Goal: Transaction & Acquisition: Purchase product/service

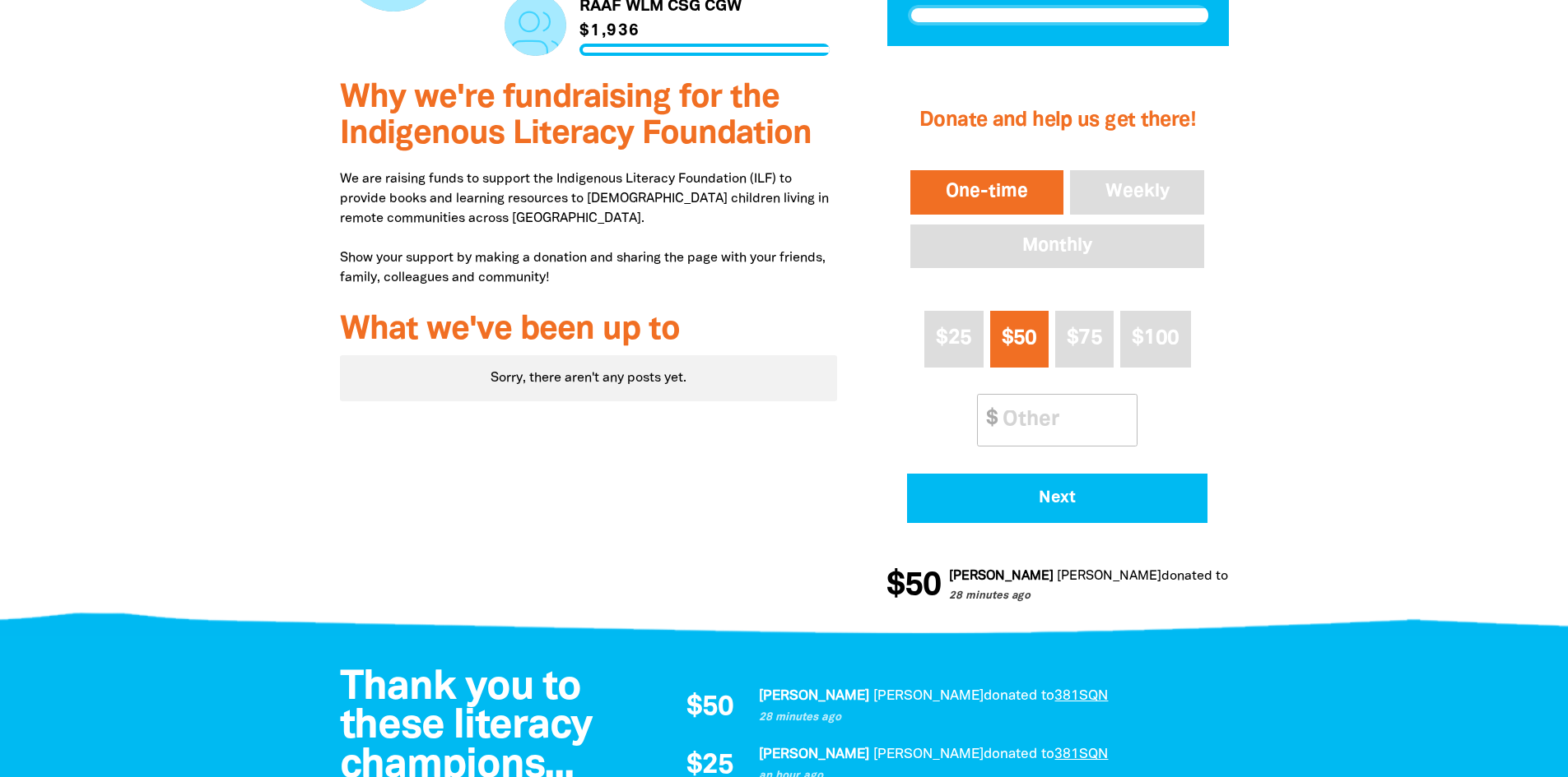
scroll to position [493, 0]
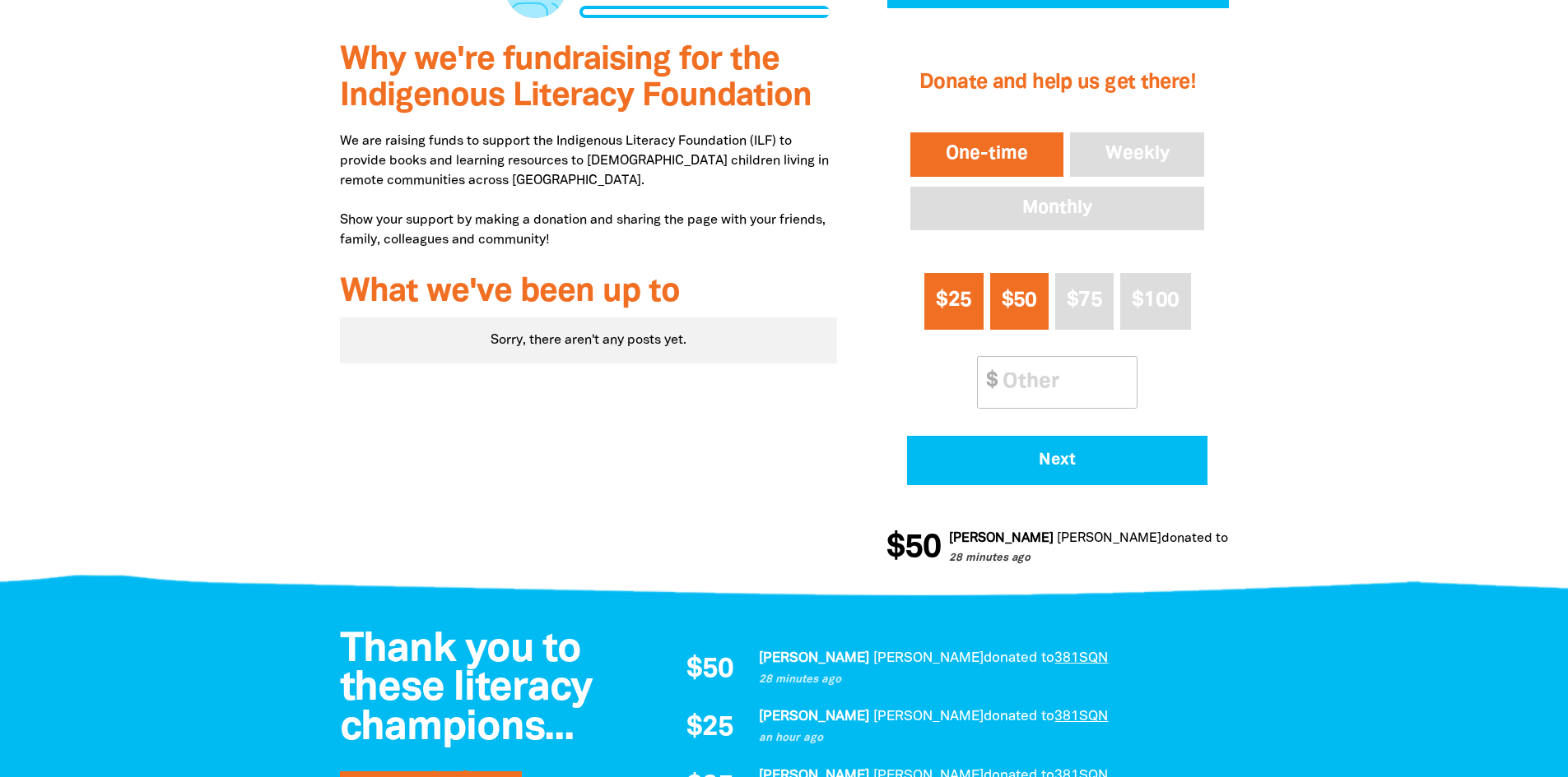
click at [972, 298] on span "$25" at bounding box center [954, 300] width 35 height 19
click at [1045, 381] on input "Other Amount" at bounding box center [1064, 382] width 146 height 50
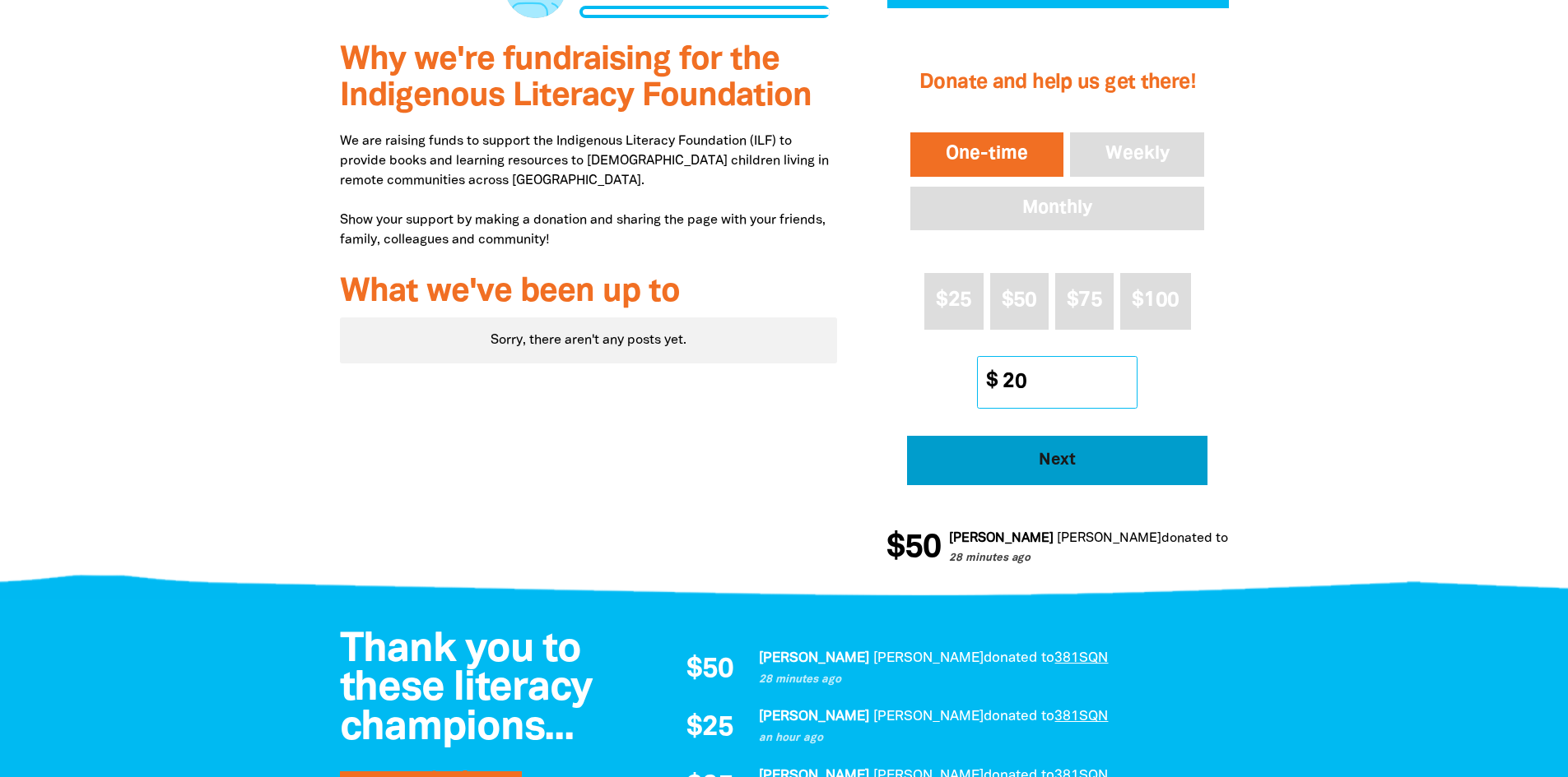
type input "20"
click at [1099, 457] on span "Next" at bounding box center [1057, 461] width 255 height 17
select select "AU"
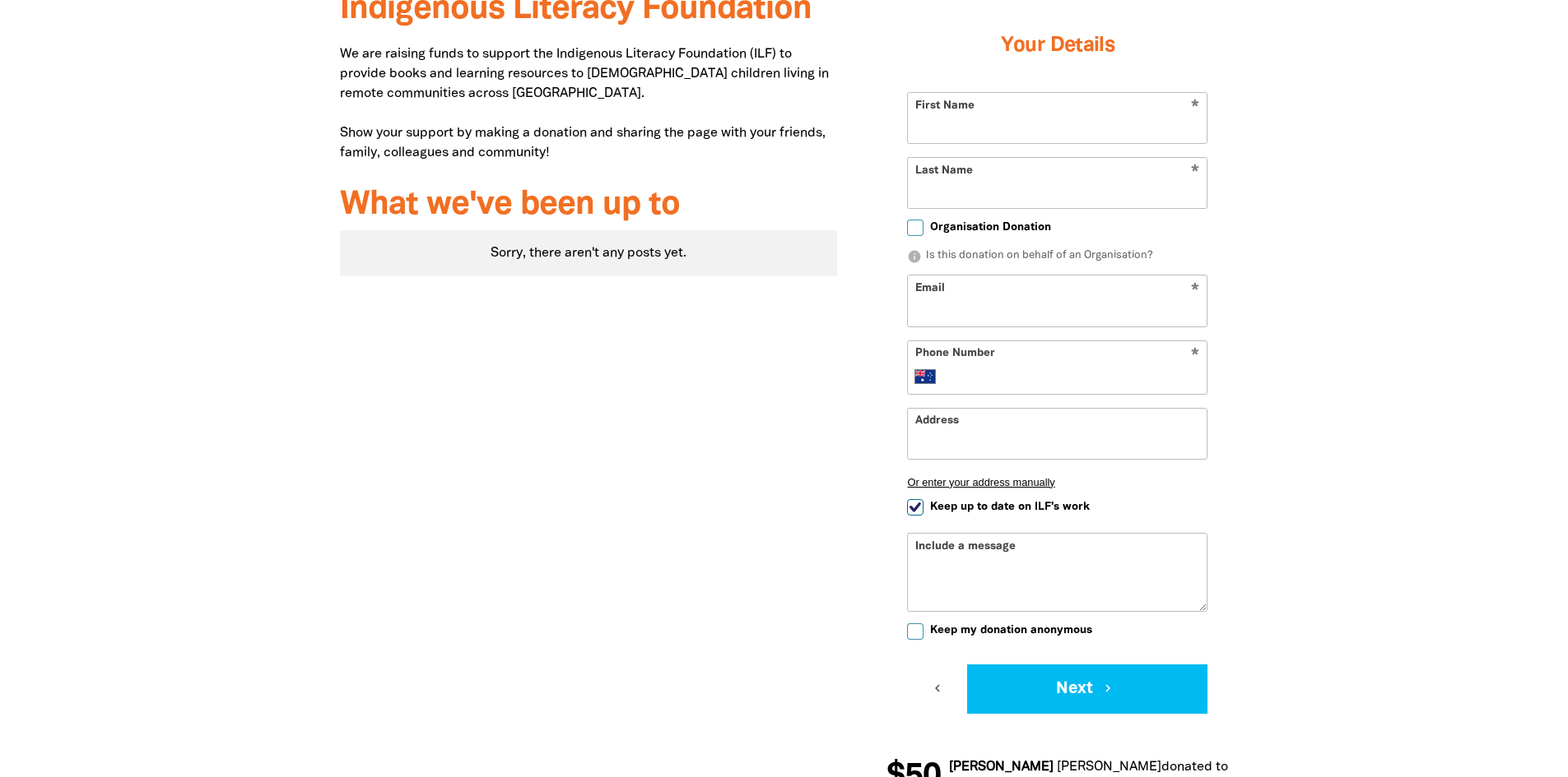
scroll to position [418, 0]
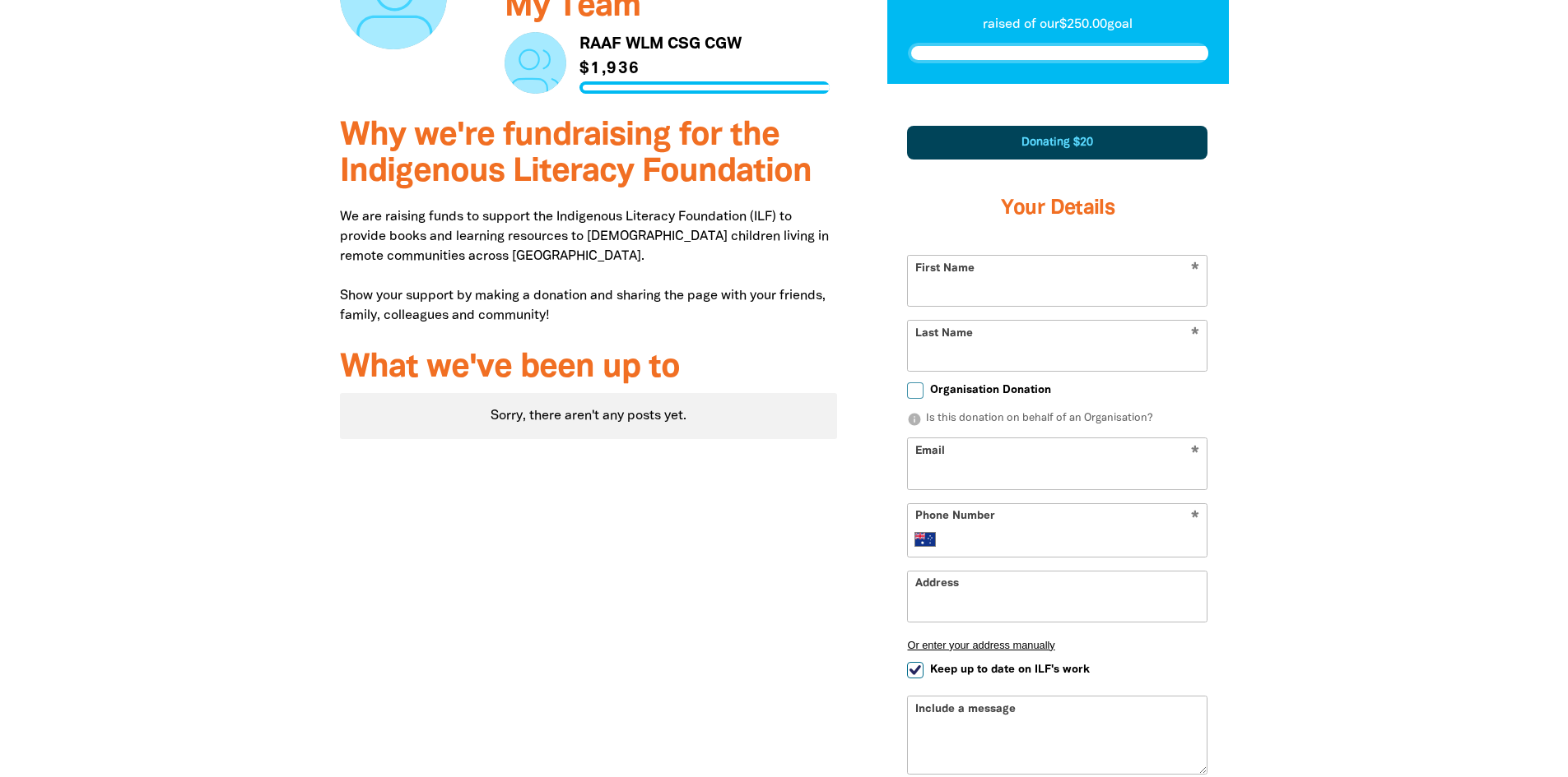
click at [984, 281] on input "First Name" at bounding box center [1057, 281] width 299 height 50
type input "Johno"
type input "[PERSON_NAME]"
type input "[STREET_ADDRESS]"
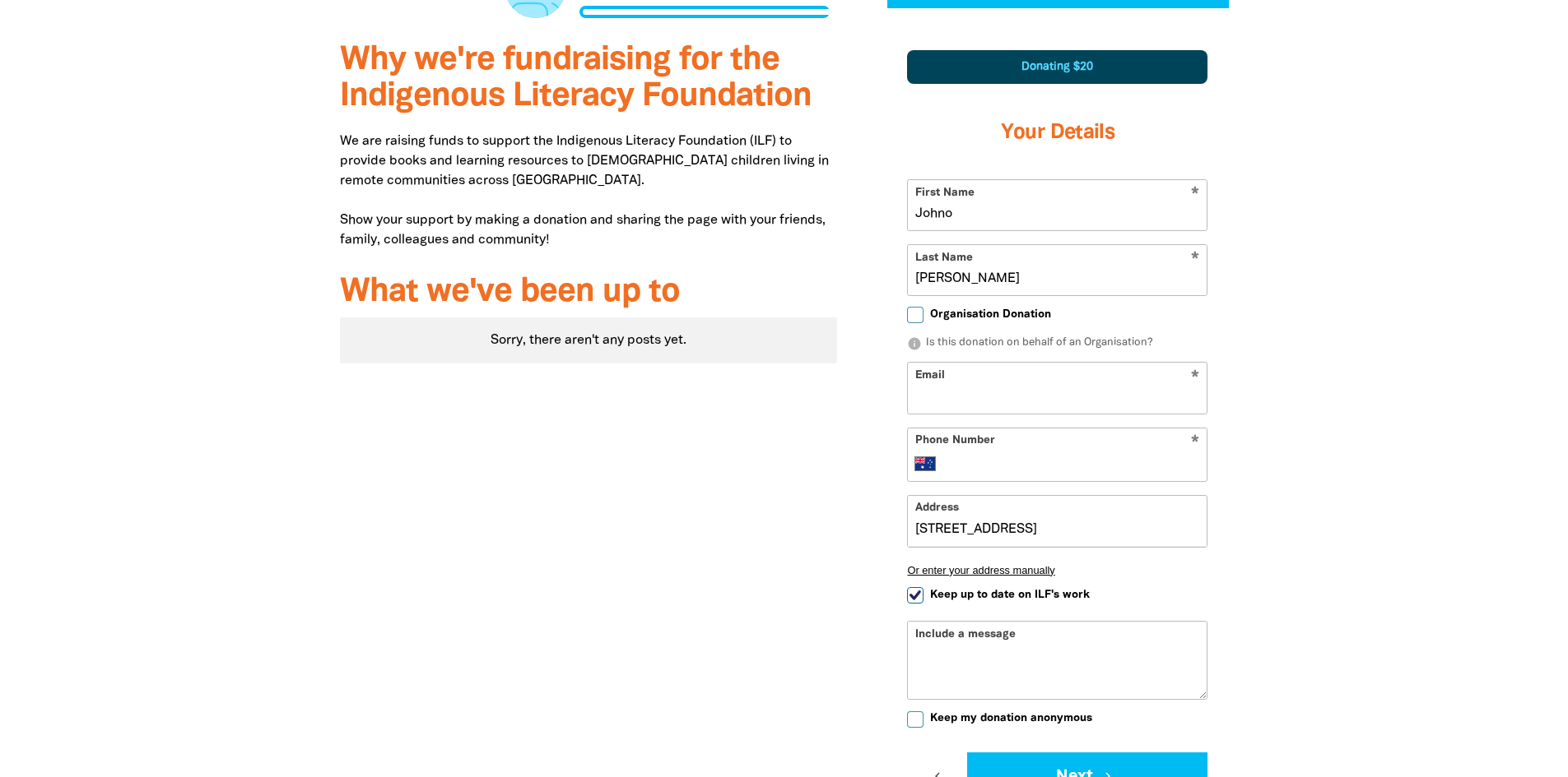
scroll to position [582, 0]
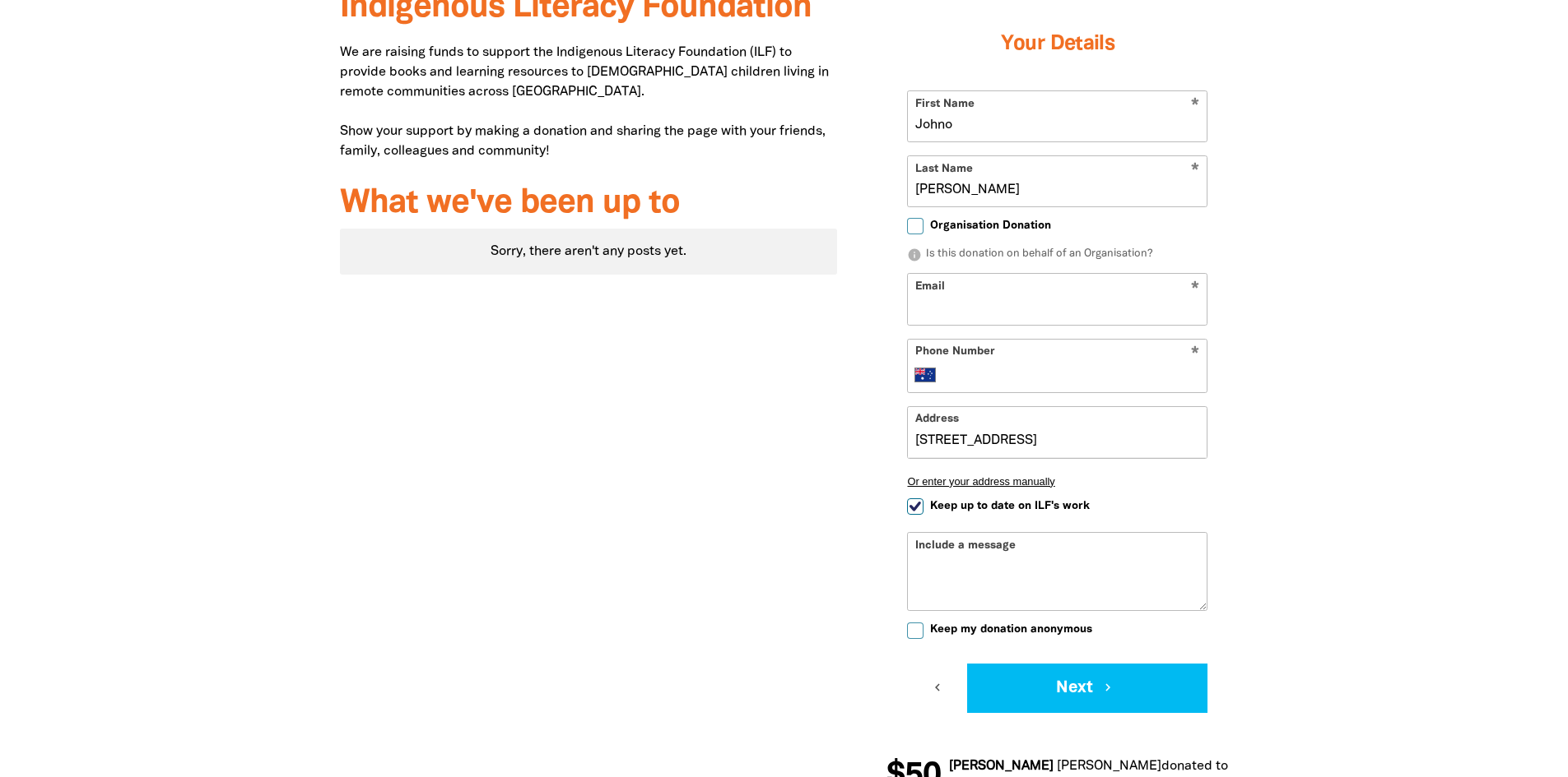
click at [1010, 302] on input "Email" at bounding box center [1057, 299] width 299 height 50
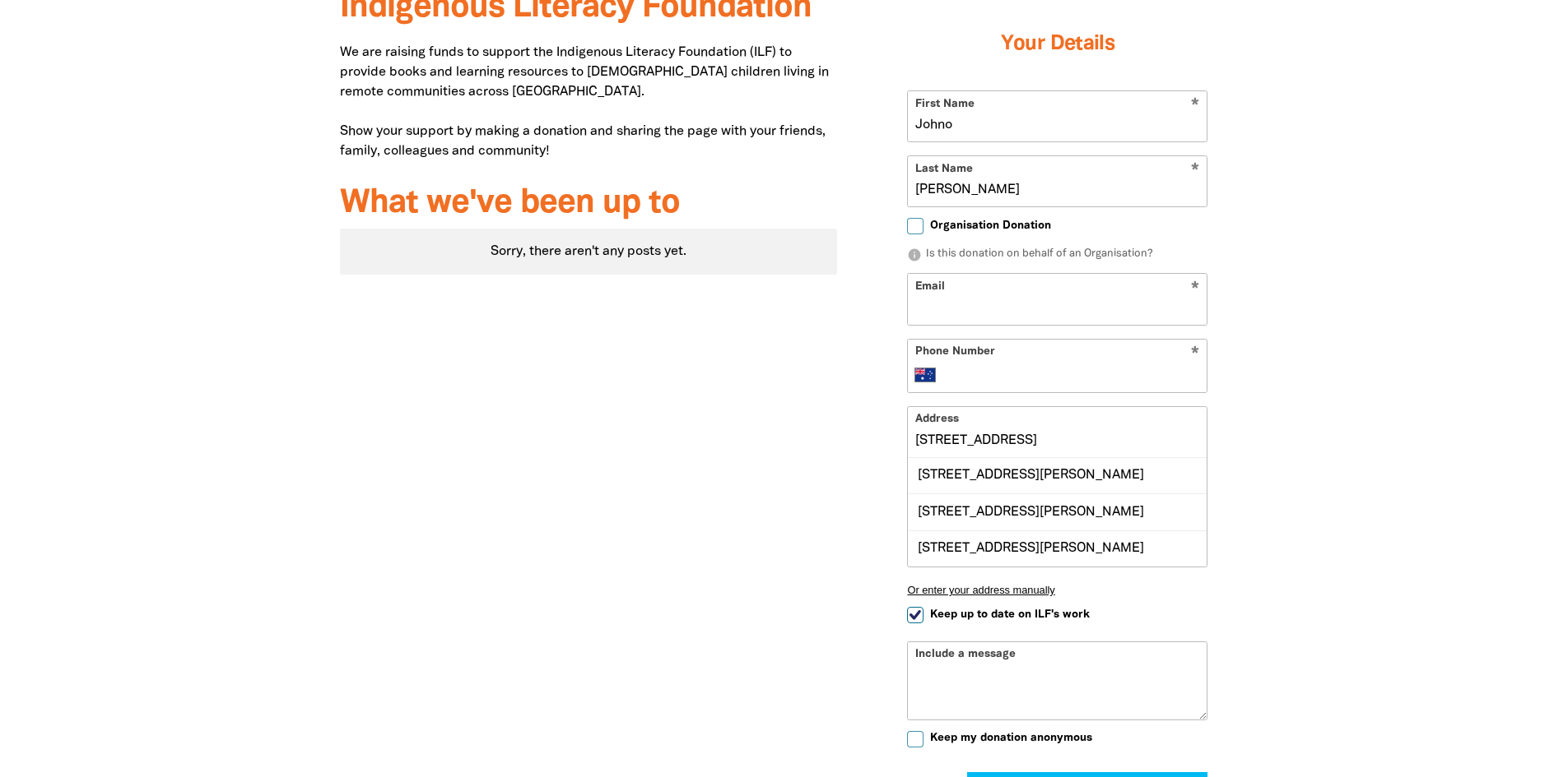
type input "[EMAIL_ADDRESS][DOMAIN_NAME]"
click at [1032, 503] on div "[STREET_ADDRESS][PERSON_NAME]" at bounding box center [1057, 511] width 299 height 36
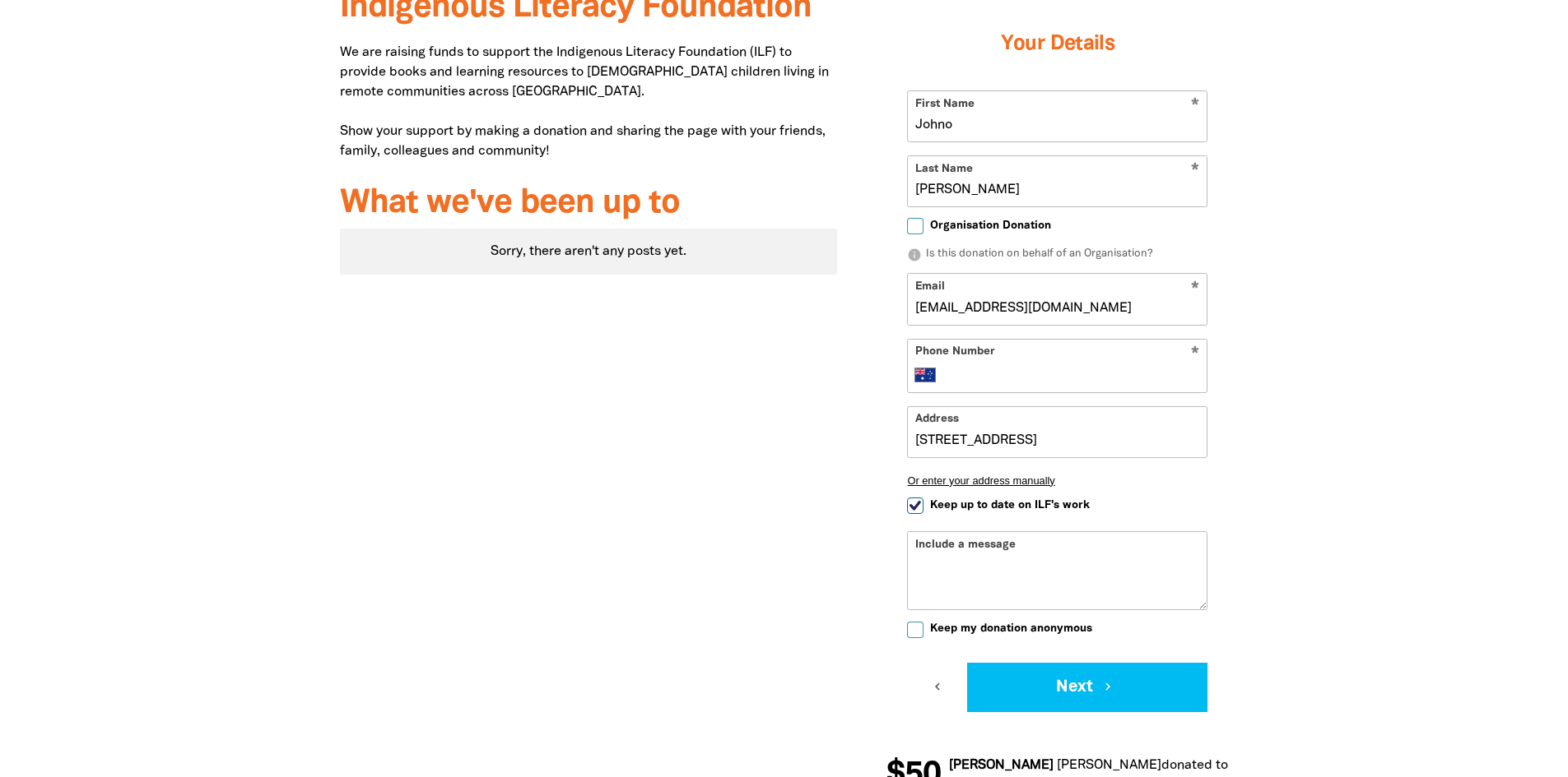
type input "[STREET_ADDRESS][PERSON_NAME]"
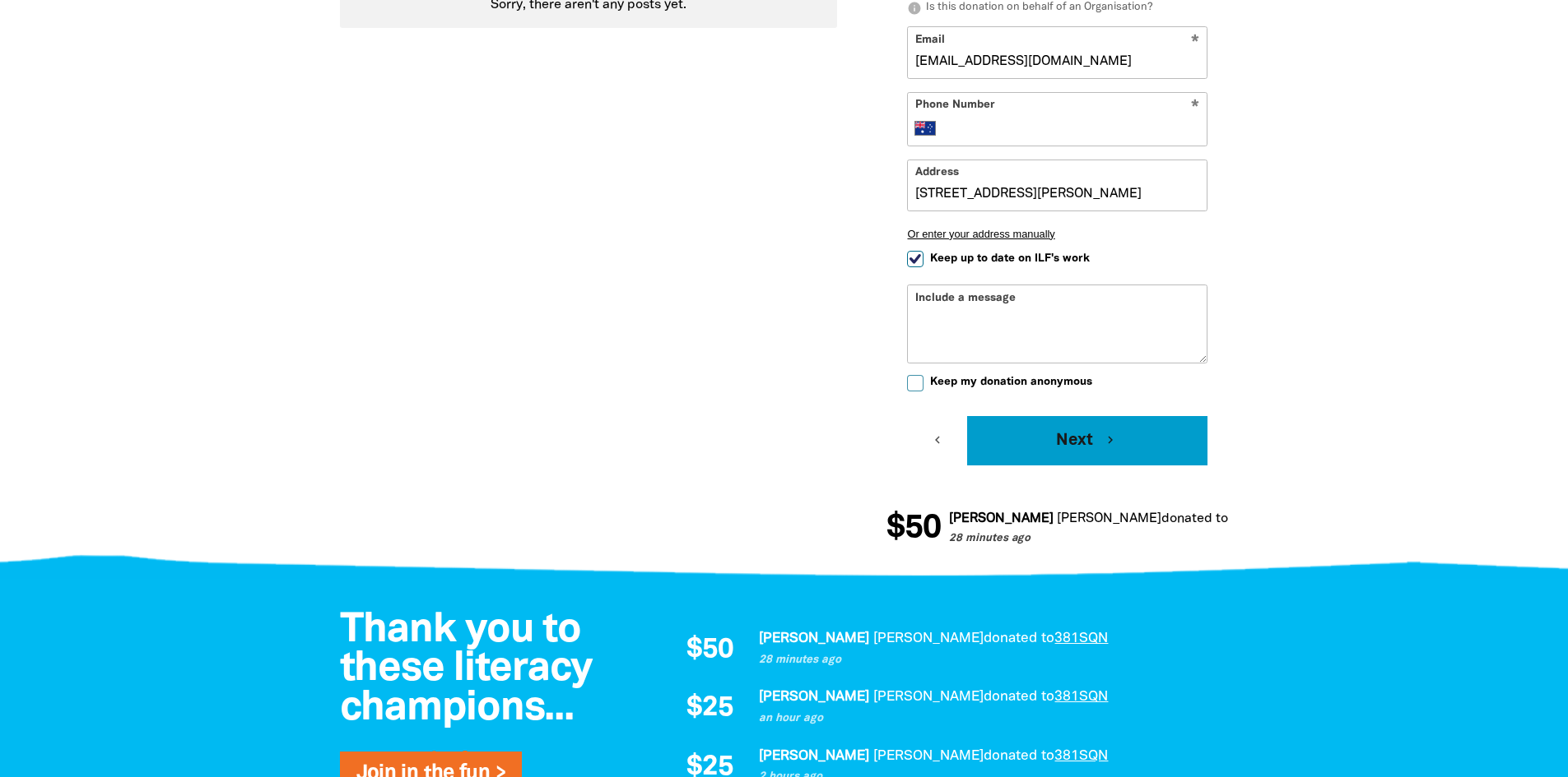
click at [1074, 445] on button "Next chevron_right" at bounding box center [1087, 440] width 241 height 49
click at [980, 127] on input "Phone Number" at bounding box center [1074, 128] width 252 height 20
type input "0402 707 695"
click at [1087, 445] on button "Next chevron_right" at bounding box center [1087, 440] width 241 height 49
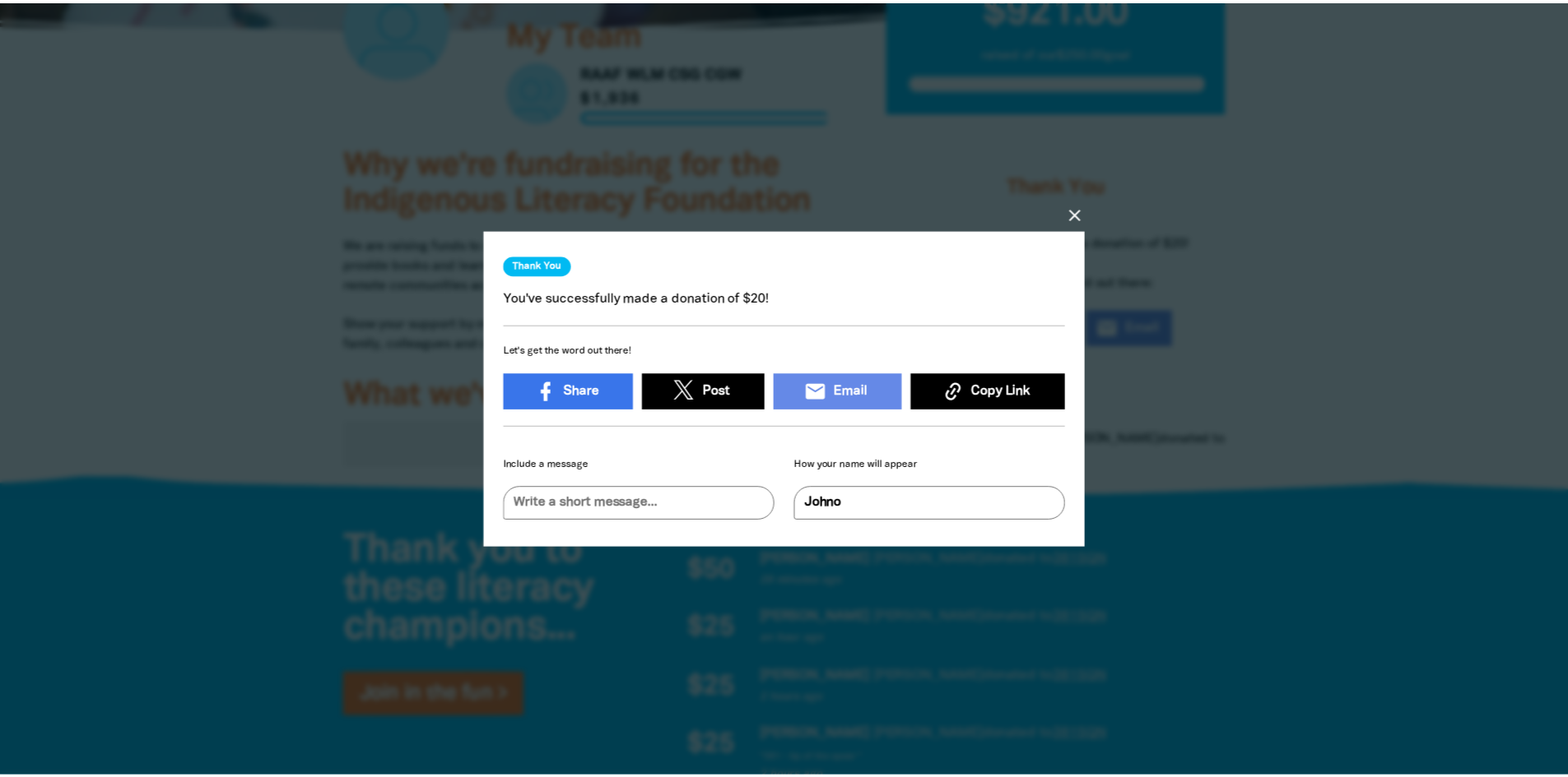
scroll to position [10, 0]
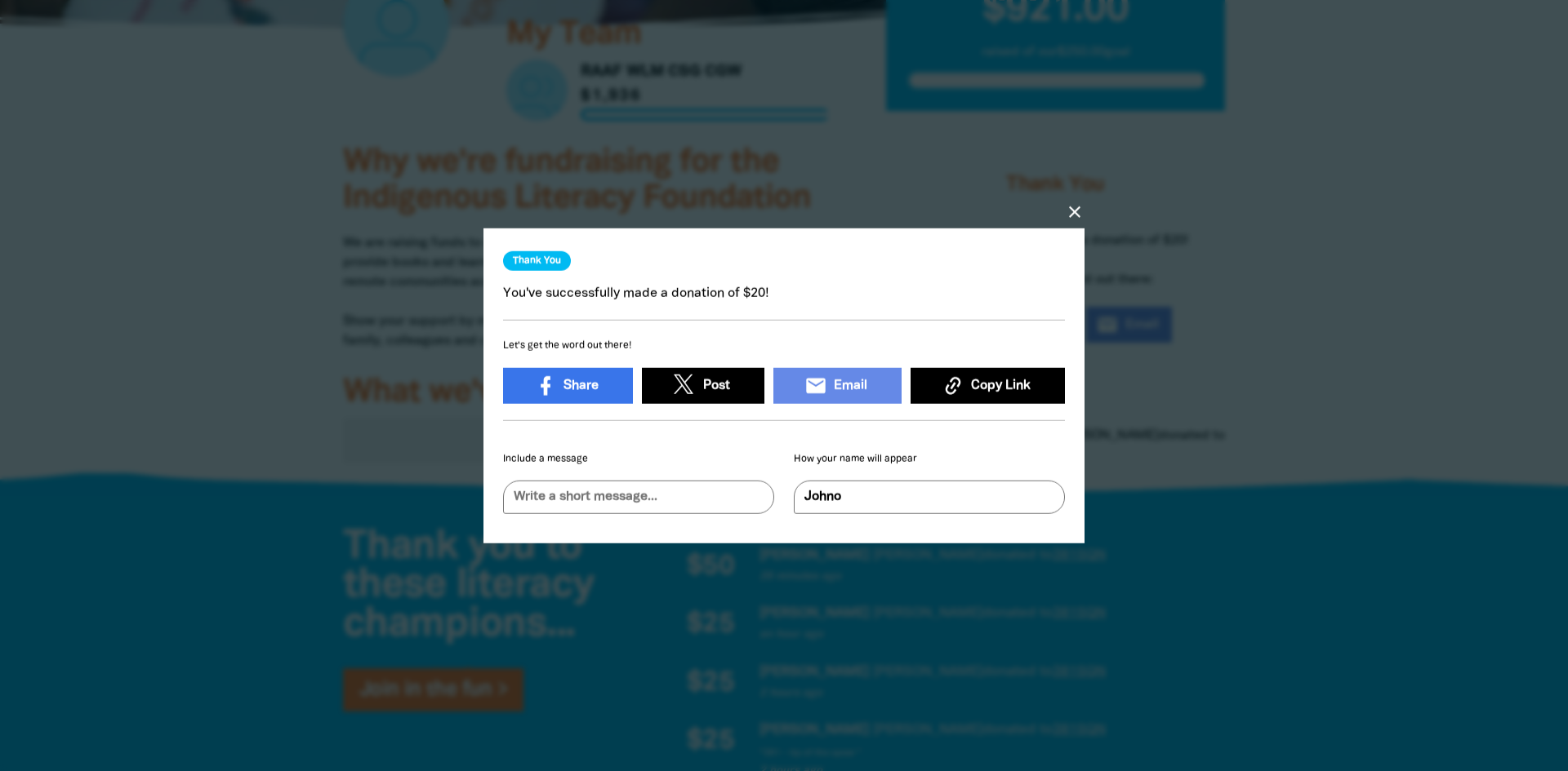
drag, startPoint x: 1073, startPoint y: 203, endPoint x: 1060, endPoint y: 190, distance: 18.4
click at [1073, 203] on icon "close" at bounding box center [1074, 212] width 19 height 19
